Goal: Task Accomplishment & Management: Complete application form

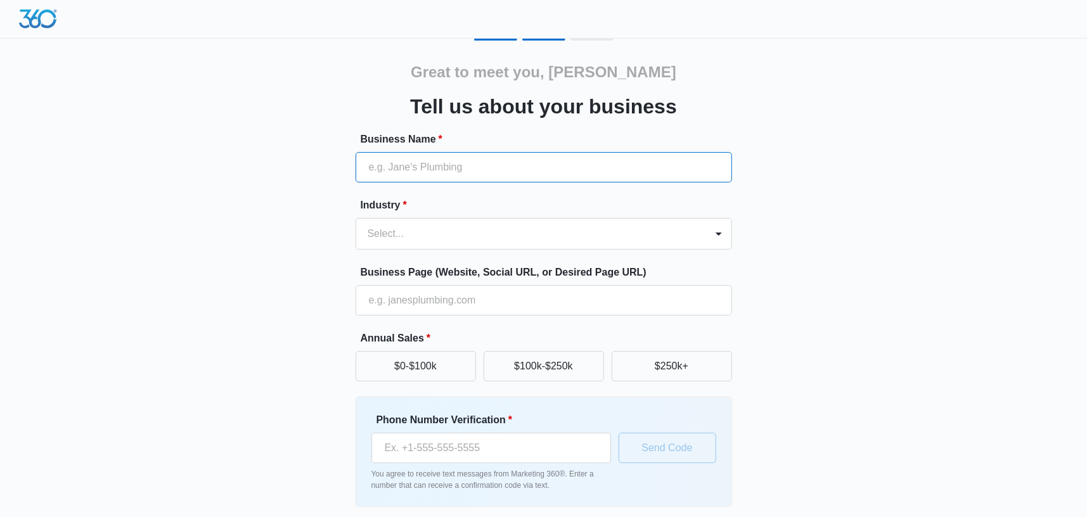
click at [516, 155] on input "Business Name *" at bounding box center [544, 167] width 376 height 30
type input "royal movers llc"
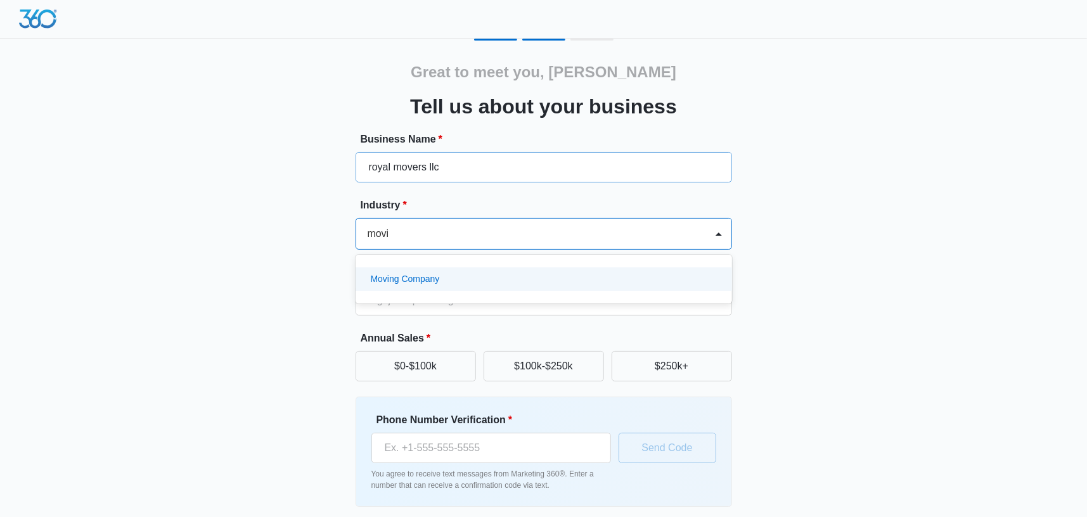
type input "moving"
click at [466, 278] on div "Moving Company" at bounding box center [542, 279] width 343 height 13
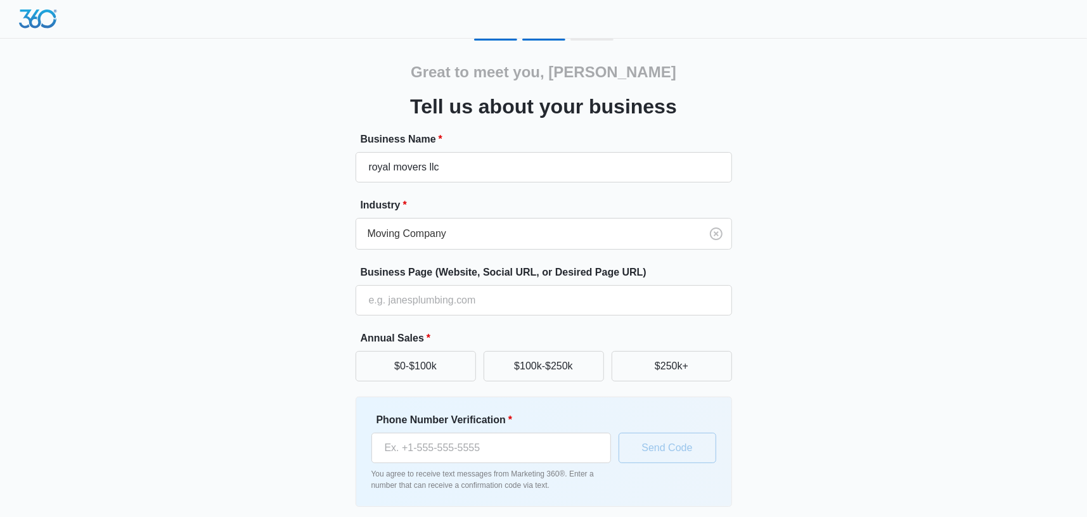
click at [324, 305] on div "Great to meet you, [PERSON_NAME] us about your business Business Name * royal m…" at bounding box center [544, 296] width 760 height 514
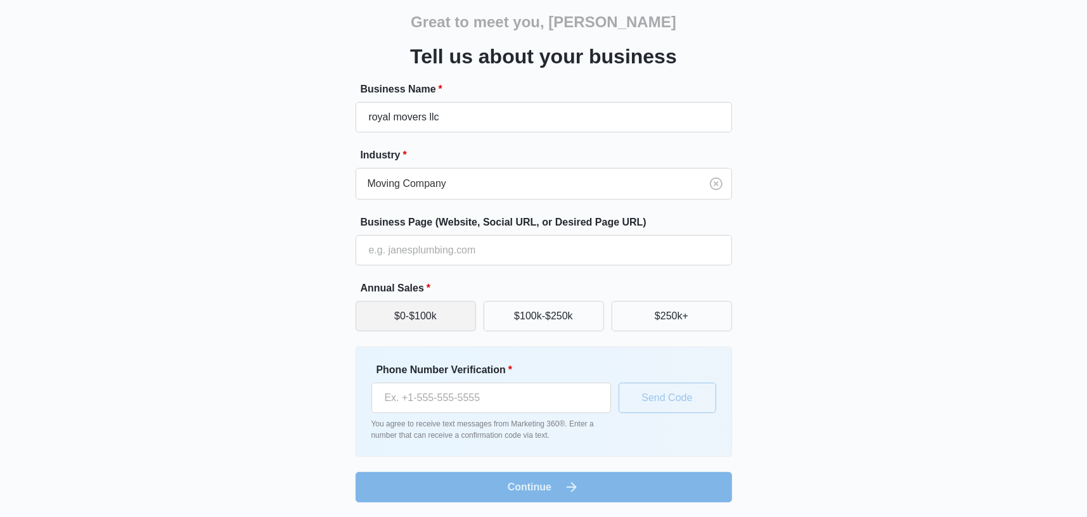
click at [415, 318] on button "$0-$100k" at bounding box center [416, 316] width 120 height 30
click at [452, 396] on input "Phone Number Verification *" at bounding box center [491, 398] width 240 height 30
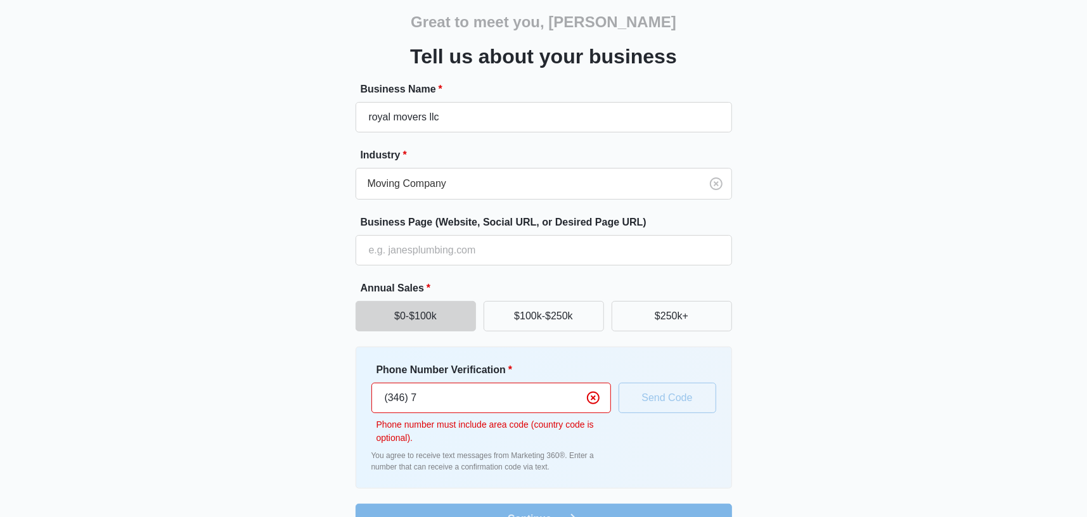
type input "[PHONE_NUMBER]"
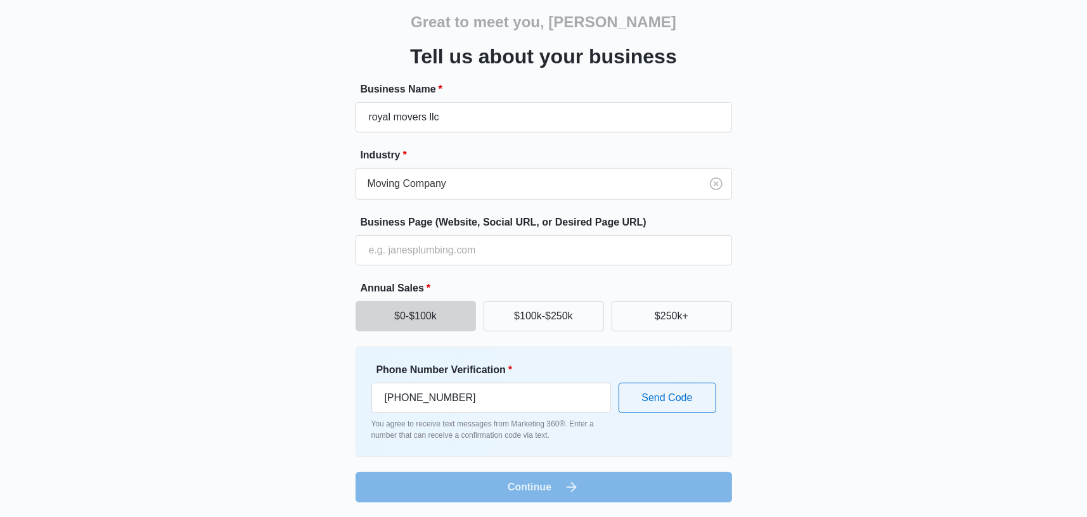
click at [253, 406] on div "Great to meet you, [PERSON_NAME] us about your business Business Name * royal m…" at bounding box center [544, 246] width 760 height 514
click at [684, 395] on button "Send Code" at bounding box center [668, 398] width 98 height 30
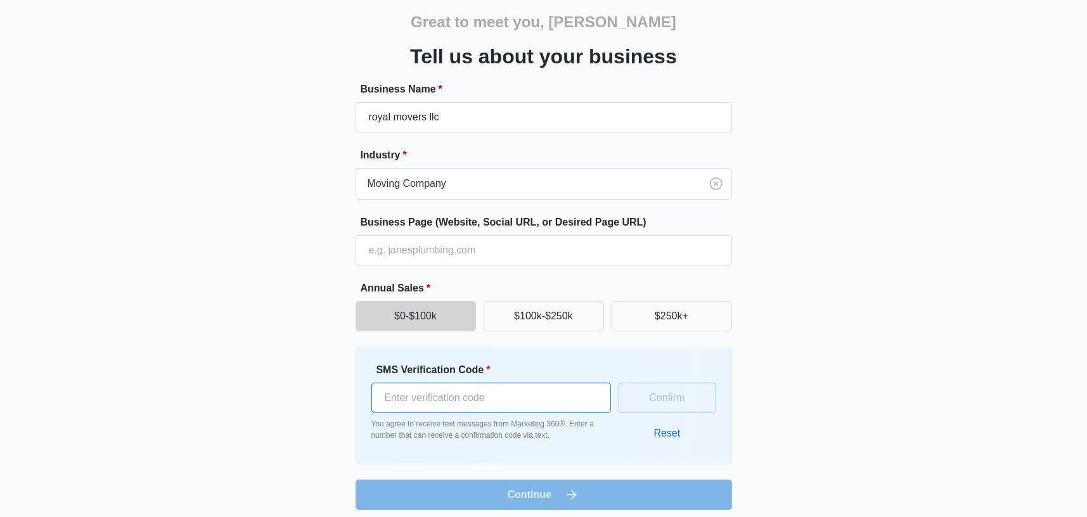
click at [552, 408] on input "SMS Verification Code *" at bounding box center [491, 398] width 240 height 30
type input "850199"
click at [660, 402] on button "Confirm" at bounding box center [668, 398] width 98 height 30
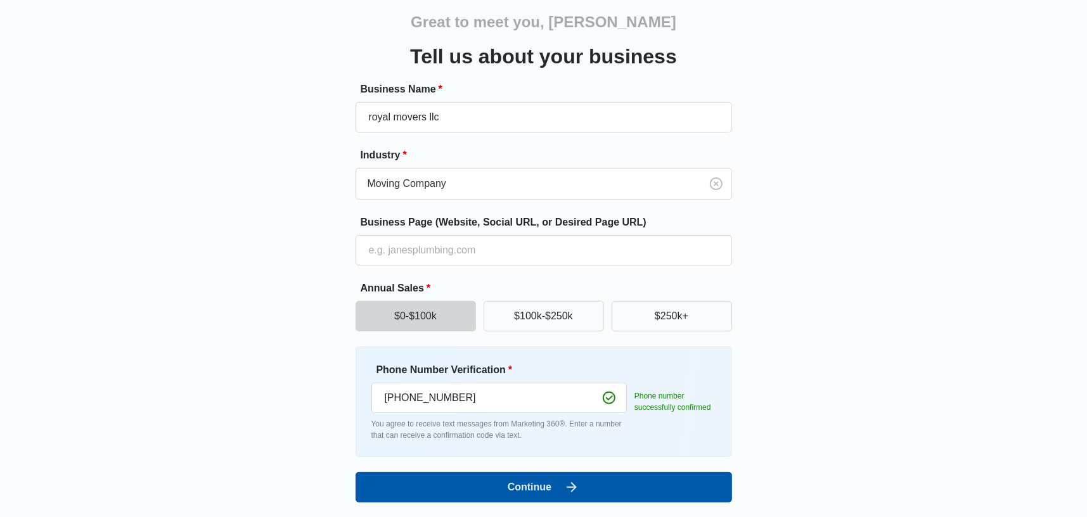
click at [619, 478] on button "Continue" at bounding box center [544, 487] width 376 height 30
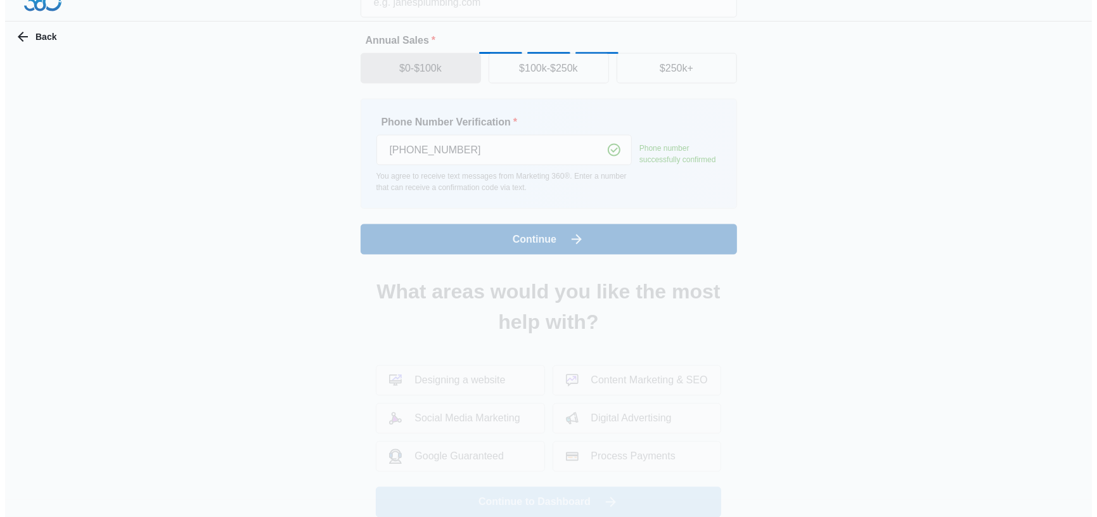
scroll to position [0, 0]
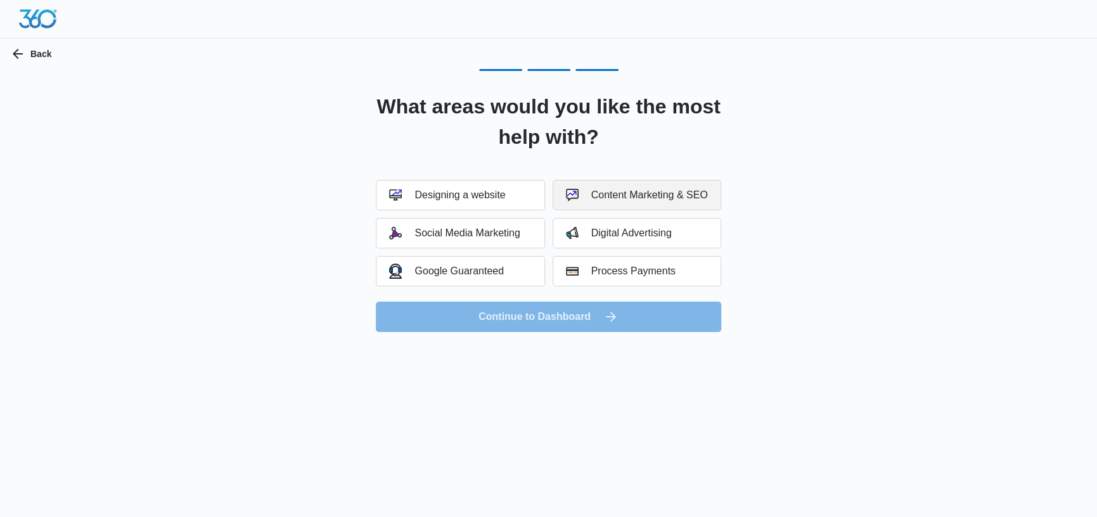
click at [643, 202] on button "Content Marketing & SEO" at bounding box center [637, 195] width 169 height 30
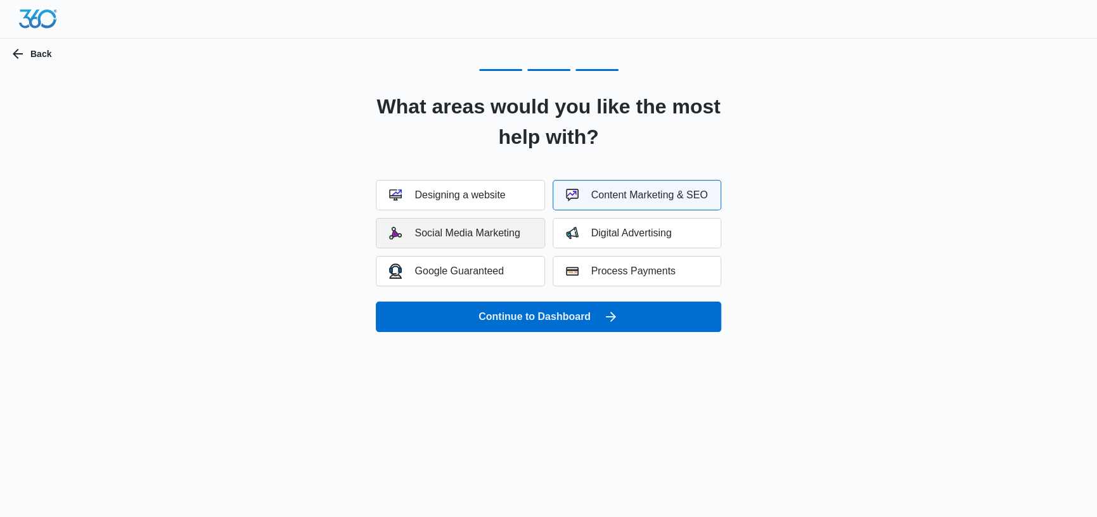
click at [454, 235] on div "Social Media Marketing" at bounding box center [454, 233] width 131 height 13
click at [489, 236] on div "Social Media Marketing" at bounding box center [454, 233] width 131 height 13
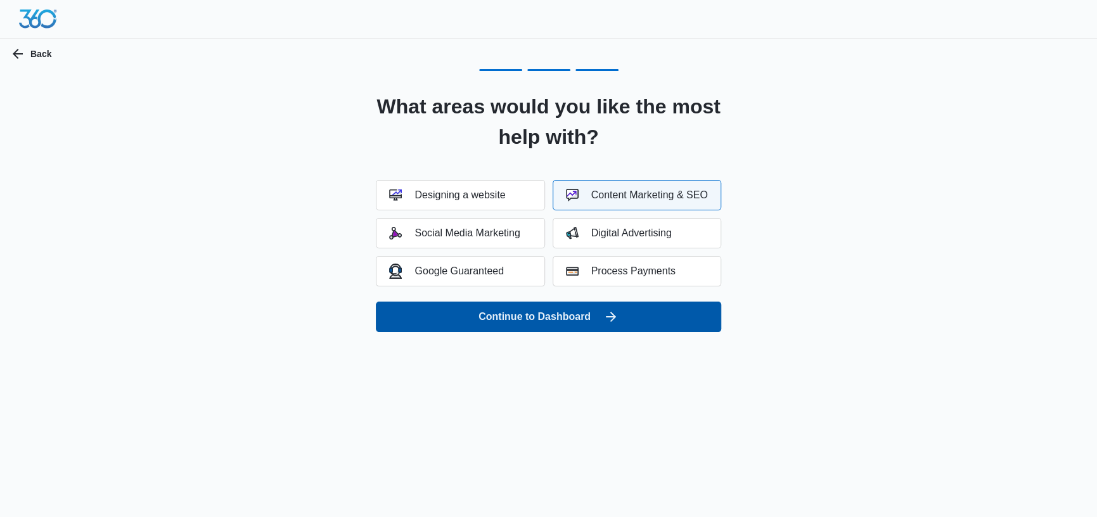
click at [541, 323] on button "Continue to Dashboard" at bounding box center [548, 317] width 345 height 30
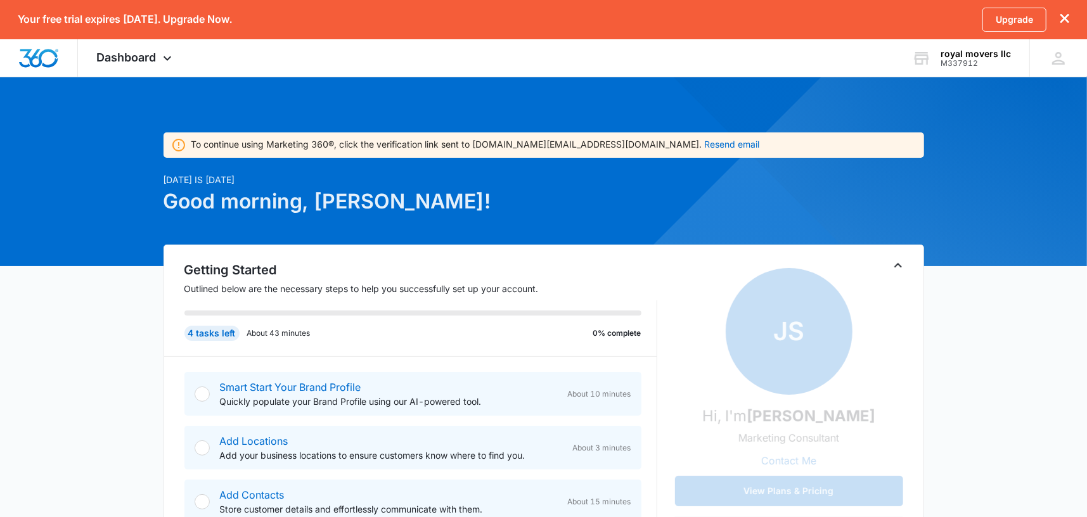
scroll to position [127, 0]
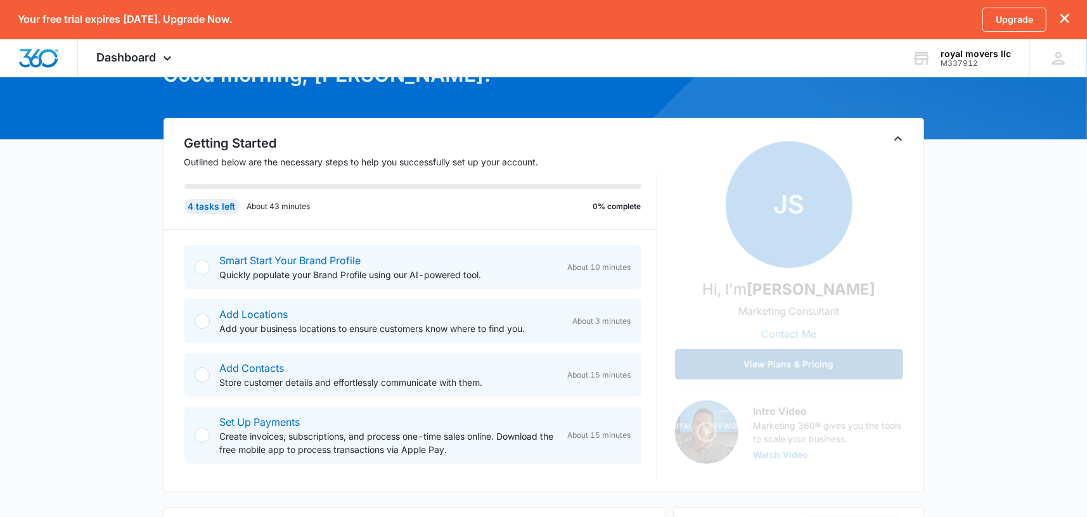
click at [828, 364] on button "View Plans & Pricing" at bounding box center [789, 364] width 228 height 30
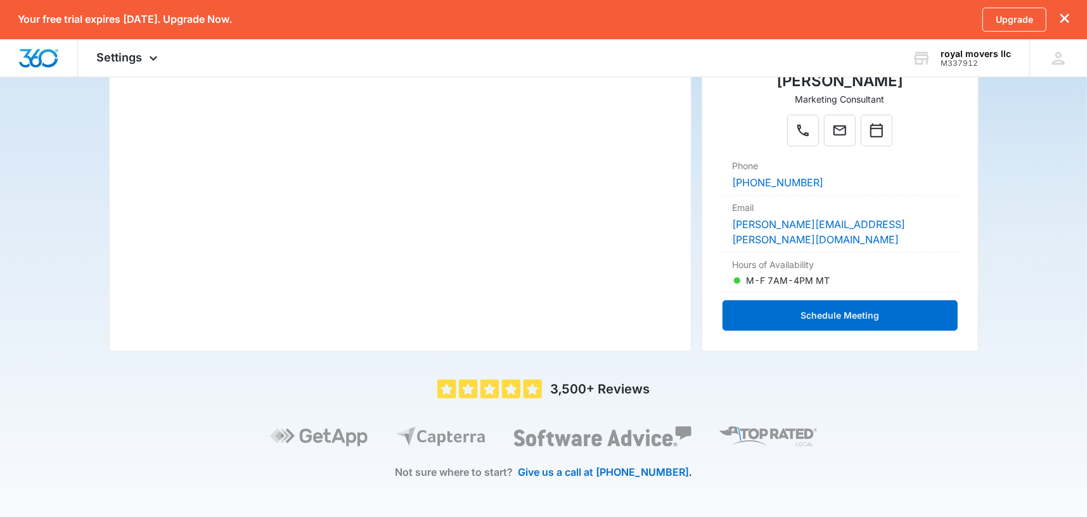
scroll to position [311, 0]
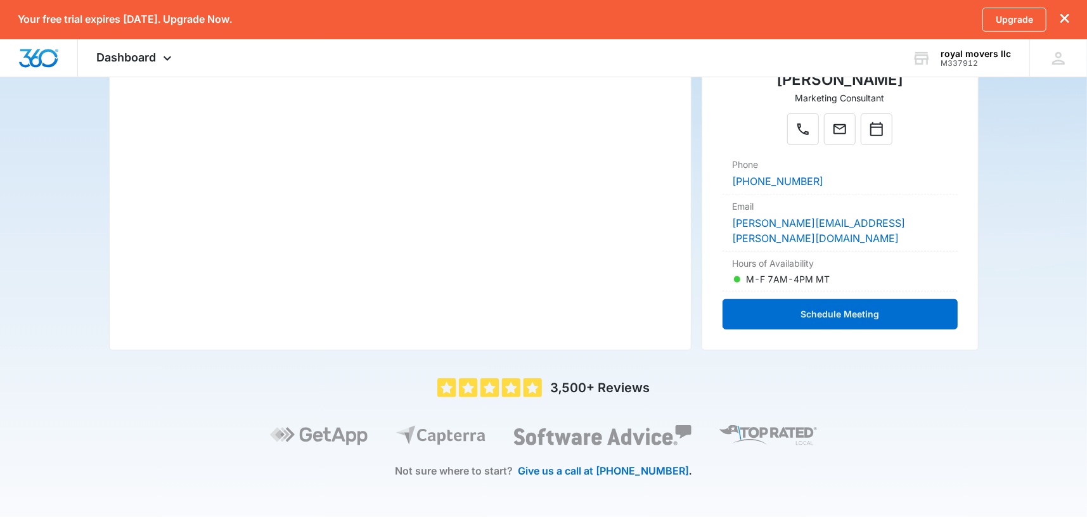
scroll to position [127, 0]
